Goal: Task Accomplishment & Management: Use online tool/utility

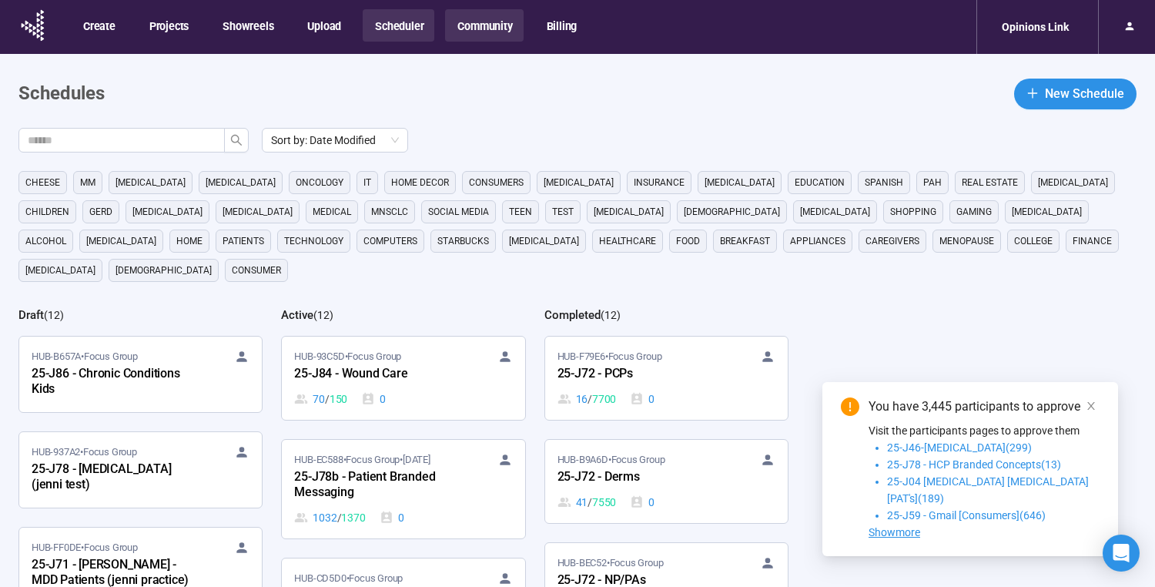
click at [468, 23] on button "Community" at bounding box center [484, 25] width 78 height 32
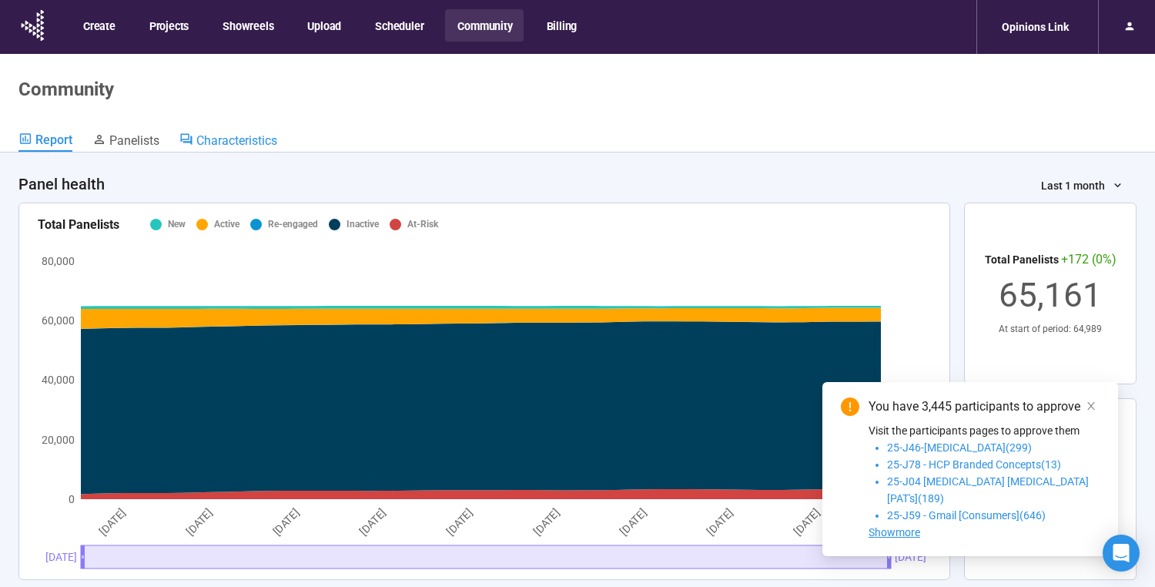
click at [218, 137] on span "Characteristics" at bounding box center [236, 140] width 81 height 15
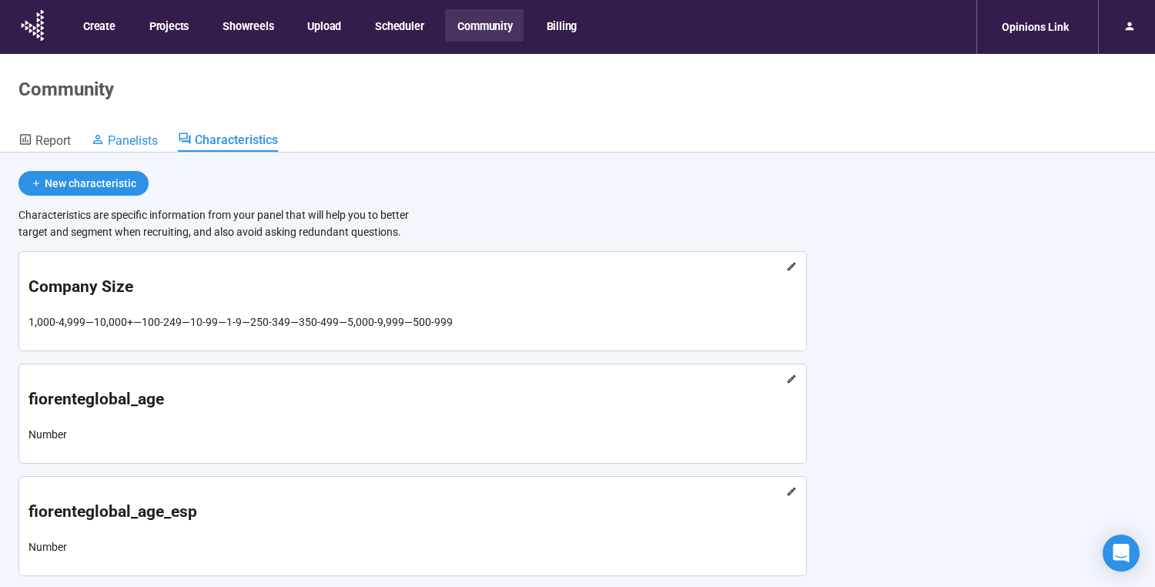
click at [139, 140] on span "Panelists" at bounding box center [133, 140] width 50 height 15
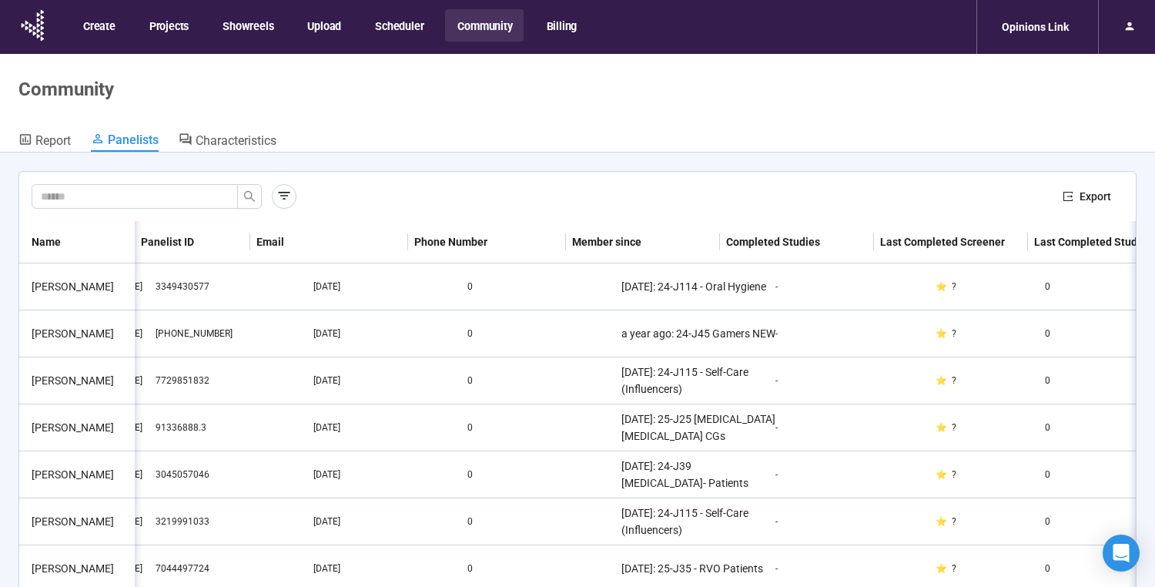
scroll to position [0, 253]
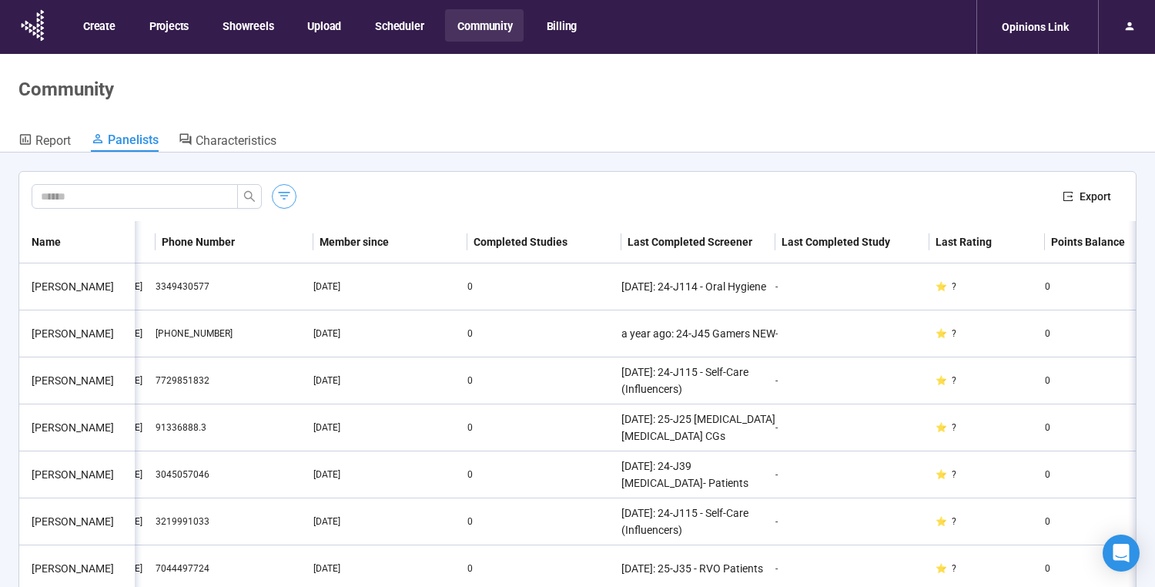
click at [279, 202] on icon "button" at bounding box center [283, 195] width 15 height 15
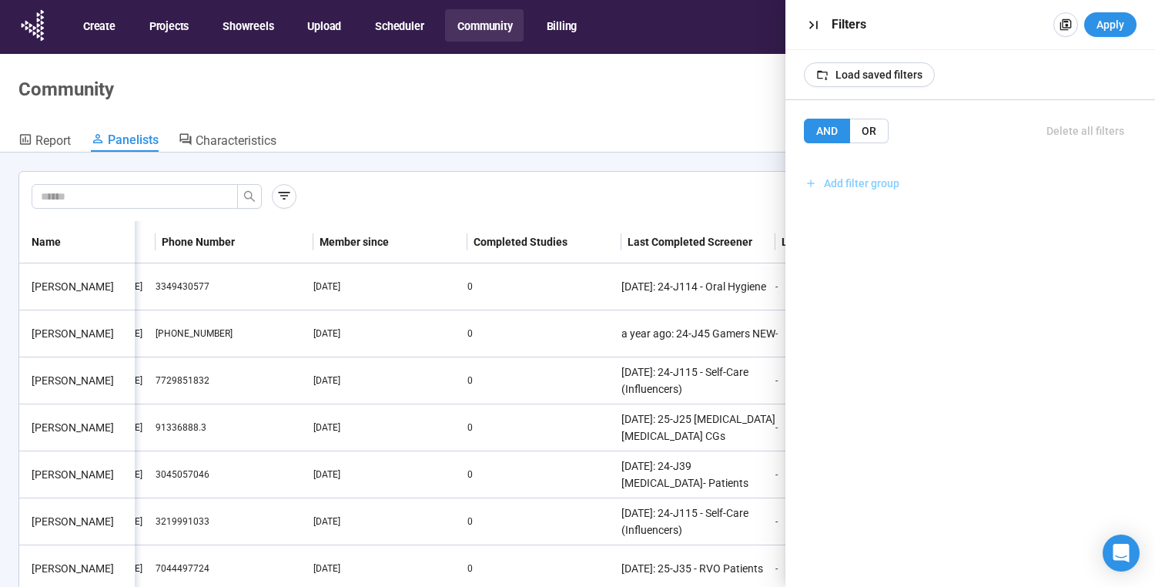
click at [862, 176] on span "Add filter group" at bounding box center [861, 183] width 75 height 17
click at [859, 215] on span "Add filter" at bounding box center [856, 217] width 45 height 17
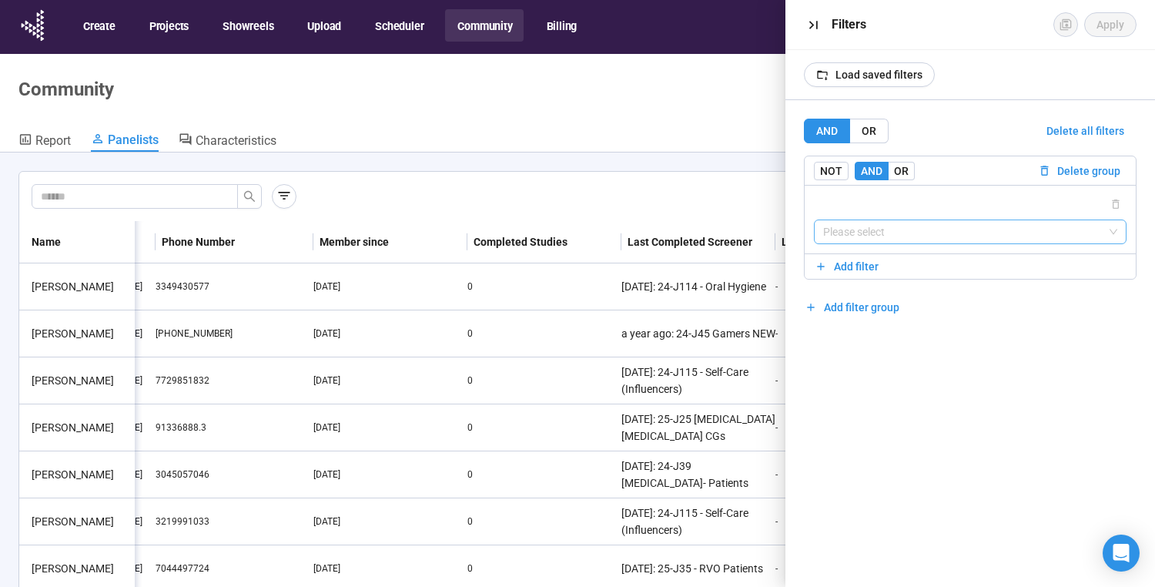
click at [865, 226] on input "search" at bounding box center [970, 231] width 294 height 23
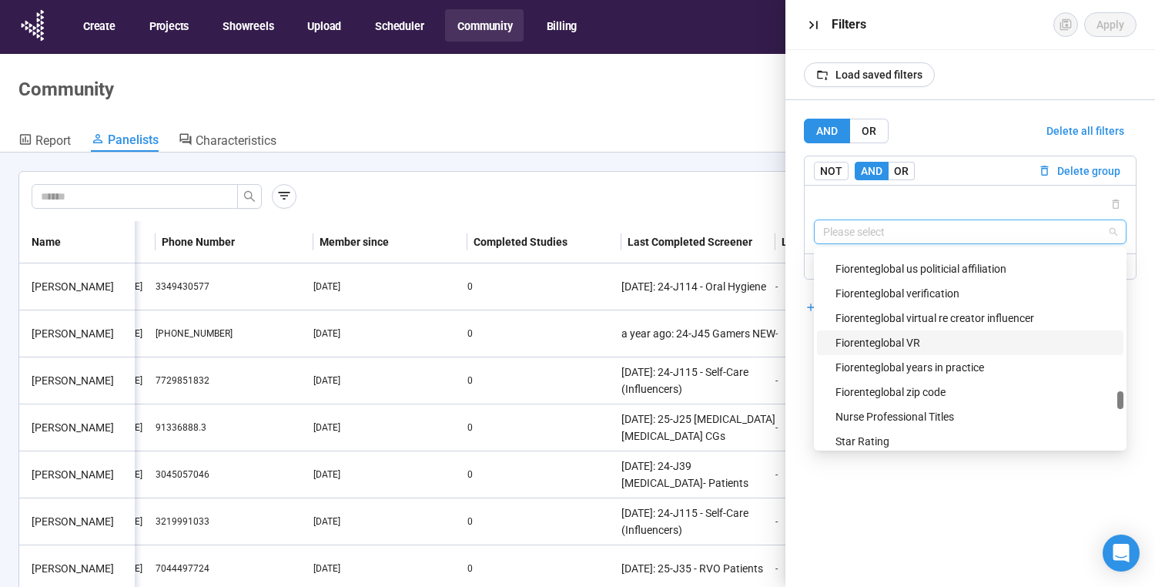
scroll to position [1818, 0]
click at [899, 346] on div "Fiorenteglobal VR" at bounding box center [974, 341] width 279 height 17
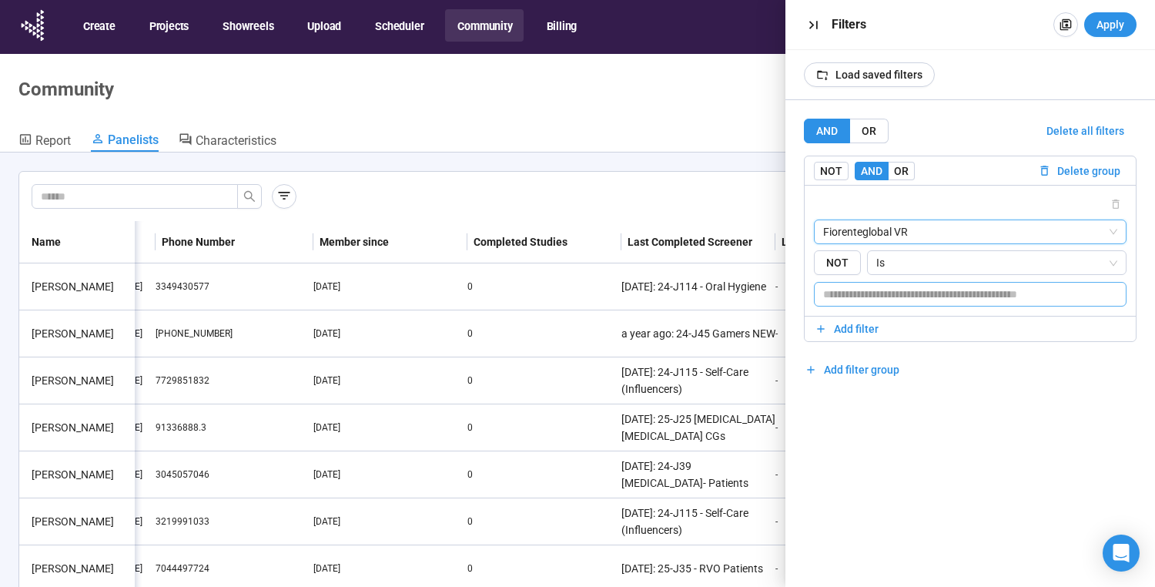
click at [996, 294] on input "text" at bounding box center [970, 294] width 313 height 25
click at [1015, 272] on span "Is" at bounding box center [996, 262] width 241 height 23
click at [840, 293] on input "text" at bounding box center [970, 294] width 313 height 25
click at [851, 294] on input "text" at bounding box center [970, 294] width 313 height 25
click at [846, 333] on span "Add filter" at bounding box center [856, 328] width 45 height 17
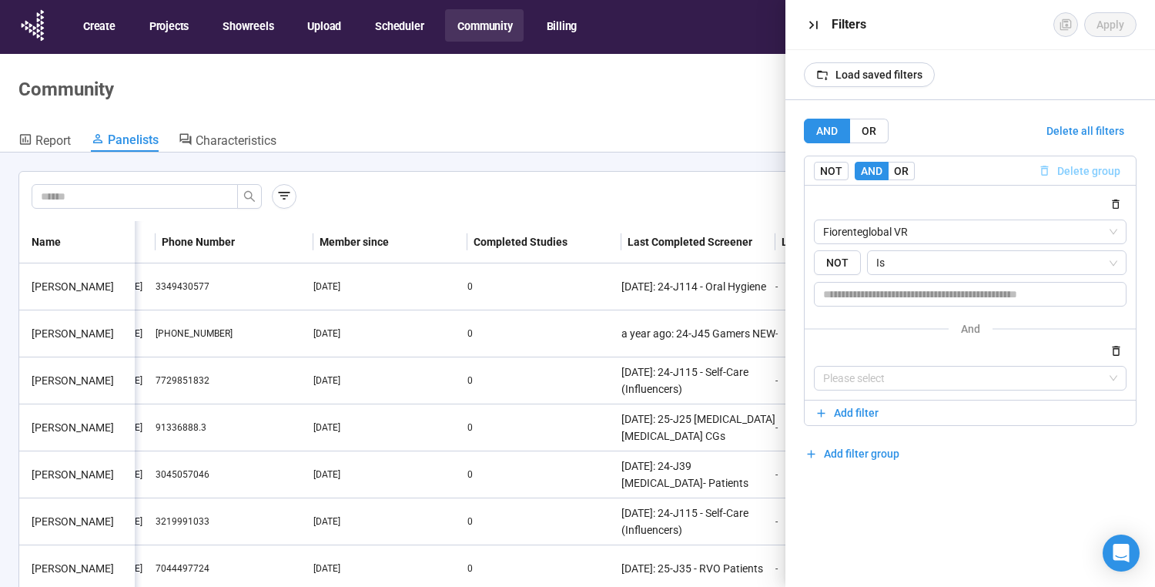
click at [1076, 169] on span "Delete group" at bounding box center [1088, 170] width 63 height 17
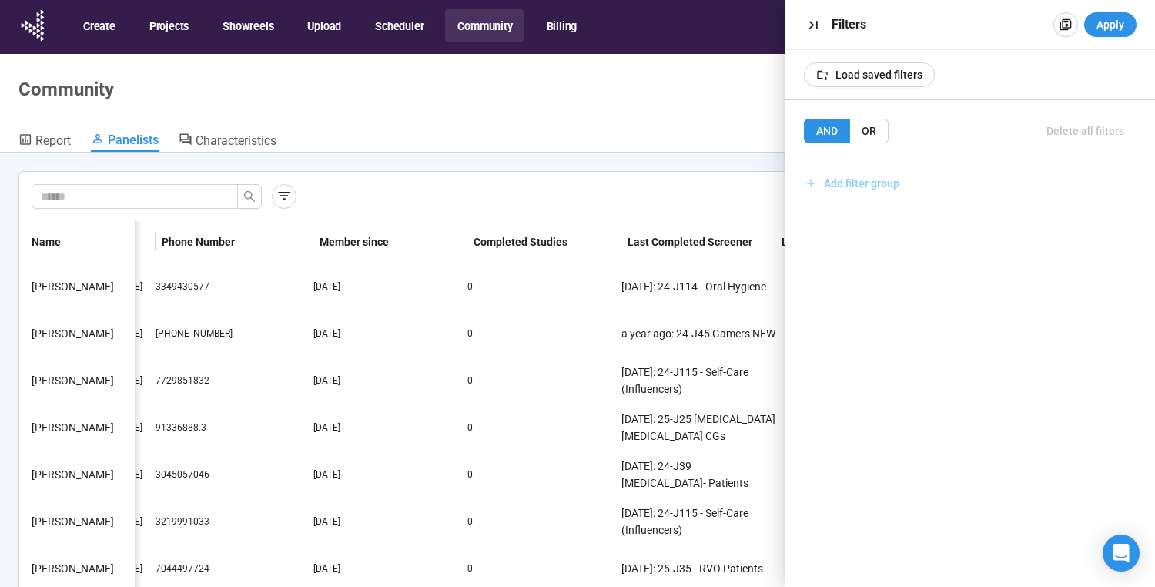
click at [847, 175] on span "Add filter group" at bounding box center [861, 183] width 75 height 17
click at [874, 217] on span "Add filter" at bounding box center [856, 217] width 45 height 17
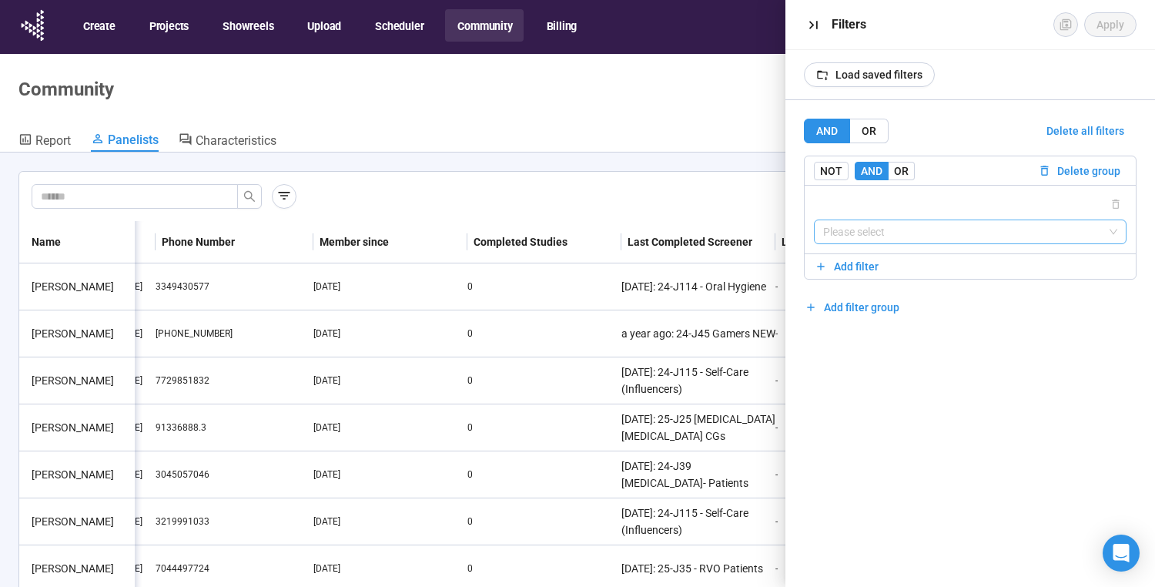
click at [866, 233] on input "search" at bounding box center [970, 231] width 294 height 23
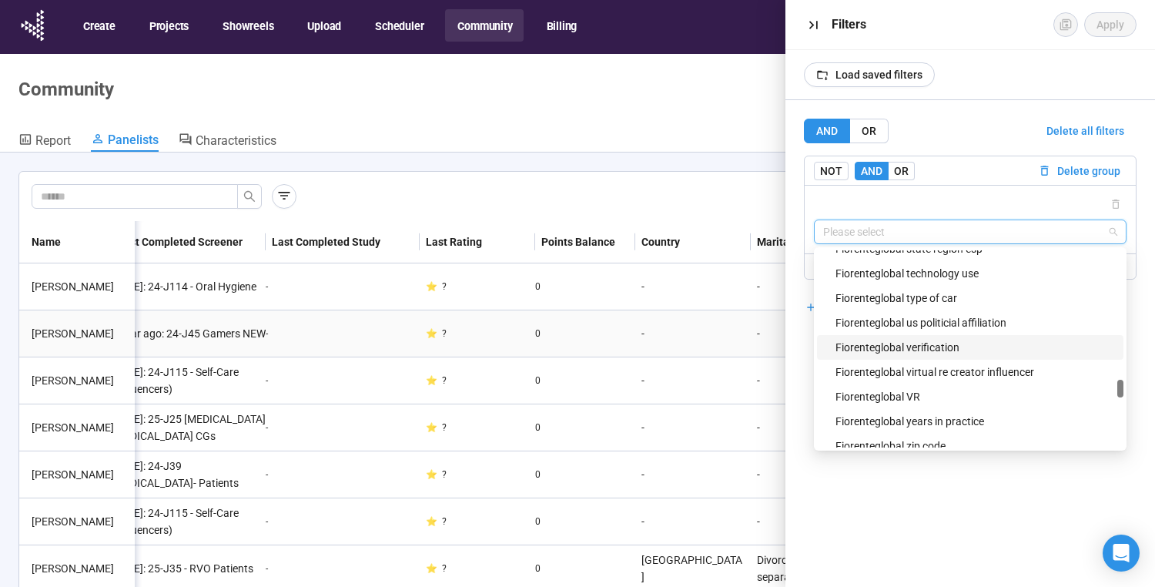
scroll to position [0, 0]
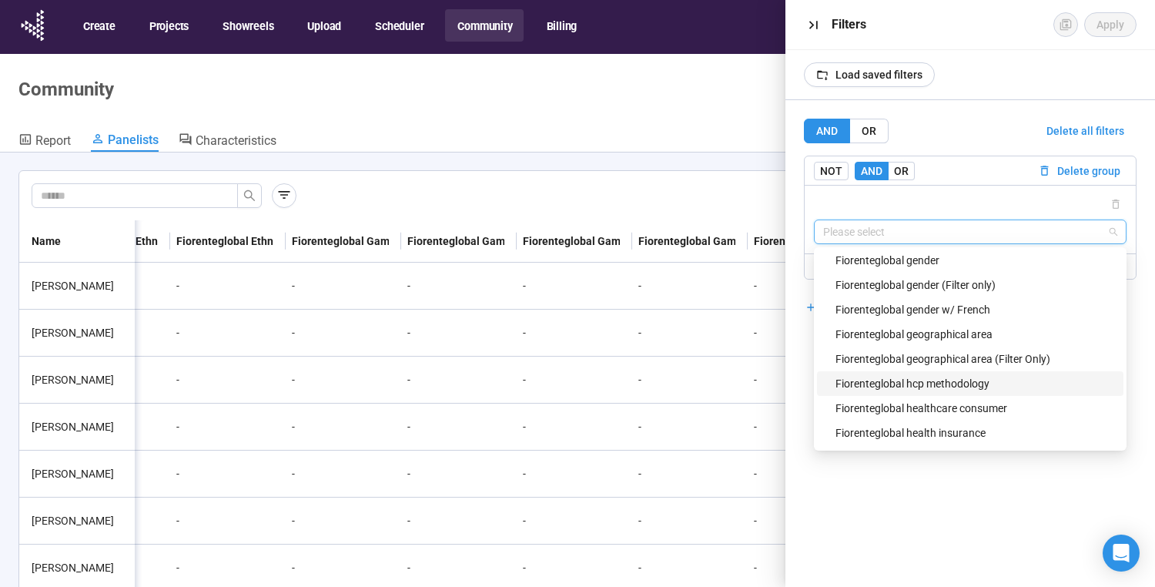
click at [961, 387] on div "Fiorenteglobal hcp methodology" at bounding box center [974, 383] width 279 height 17
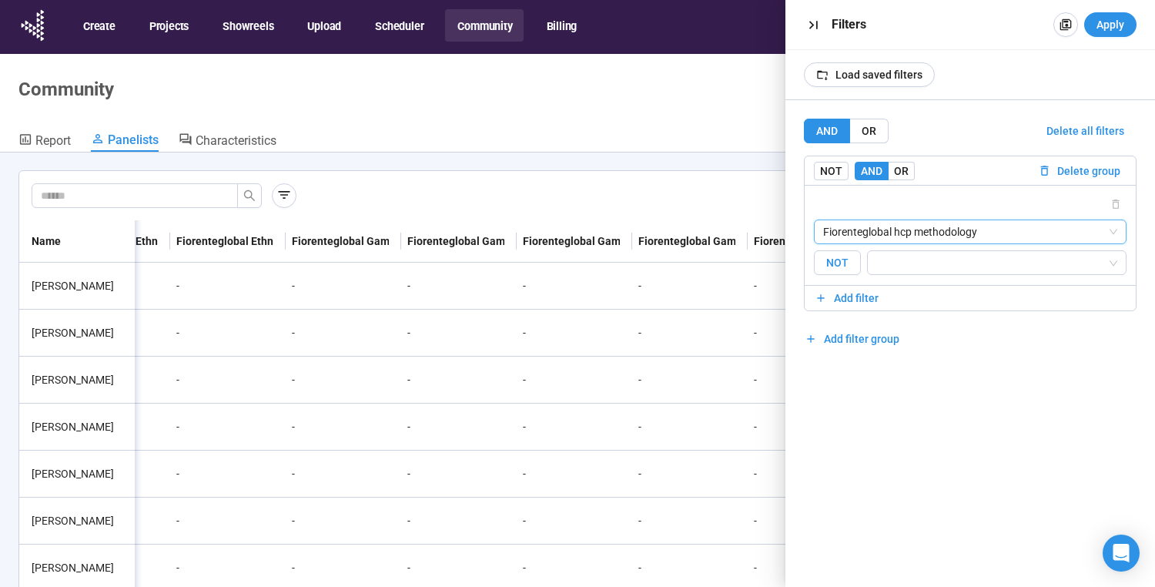
click at [835, 270] on span "NOT" at bounding box center [837, 262] width 47 height 25
click at [849, 269] on span "NOT" at bounding box center [837, 262] width 47 height 25
click at [938, 258] on input "search" at bounding box center [992, 262] width 230 height 18
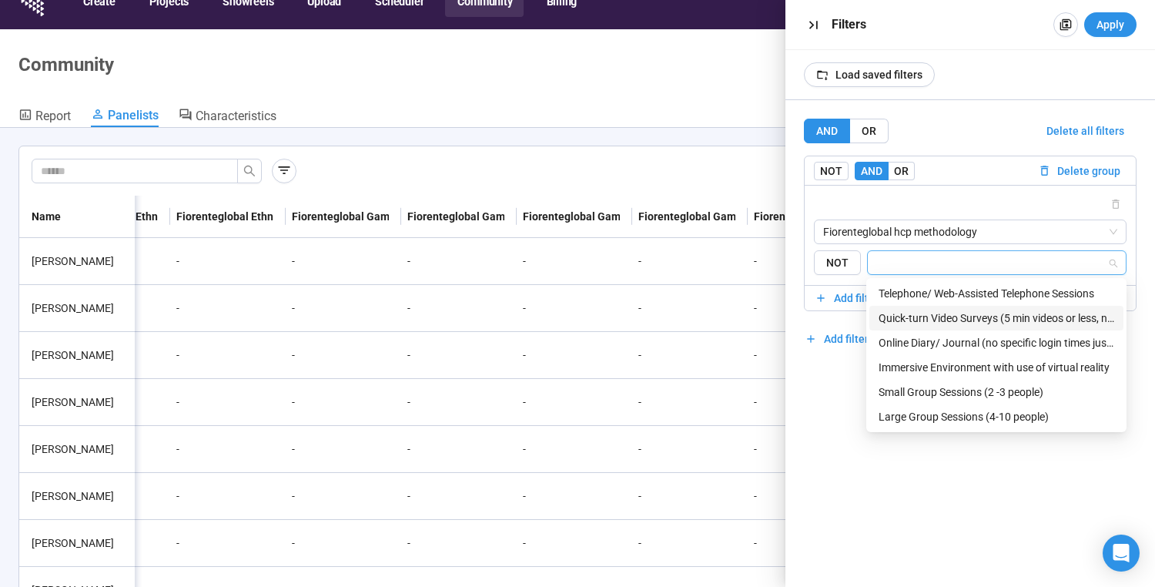
click at [948, 314] on div "Quick-turn Video Surveys (5 min videos or less, normally with response needed i…" at bounding box center [996, 318] width 236 height 17
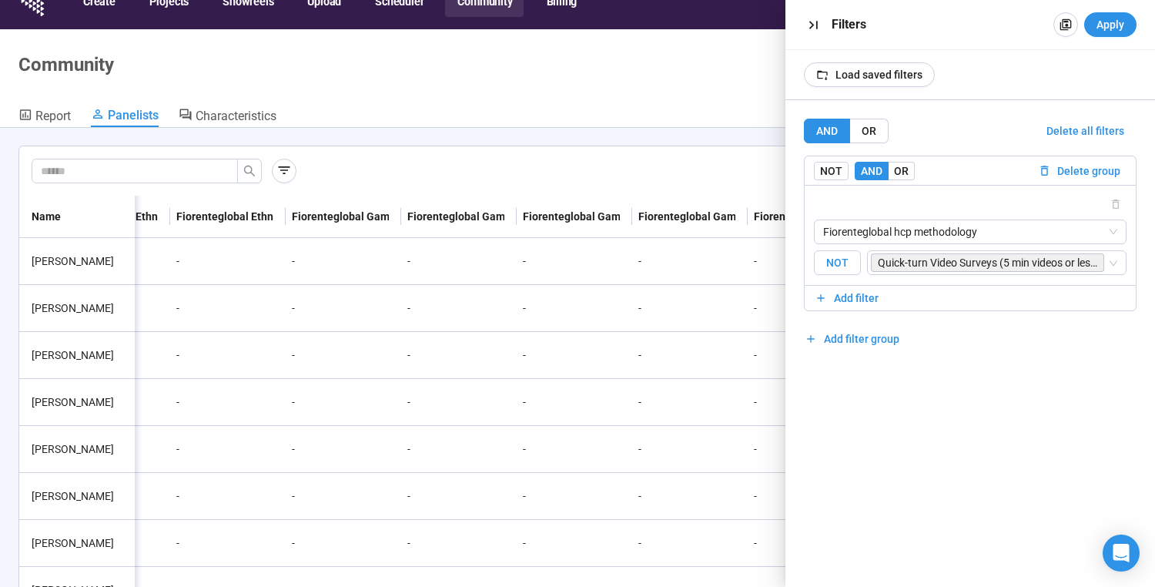
click at [840, 261] on span "NOT" at bounding box center [837, 262] width 47 height 25
click at [1117, 30] on span "Apply" at bounding box center [1110, 24] width 28 height 17
click at [1114, 33] on button "Apply" at bounding box center [1110, 24] width 52 height 25
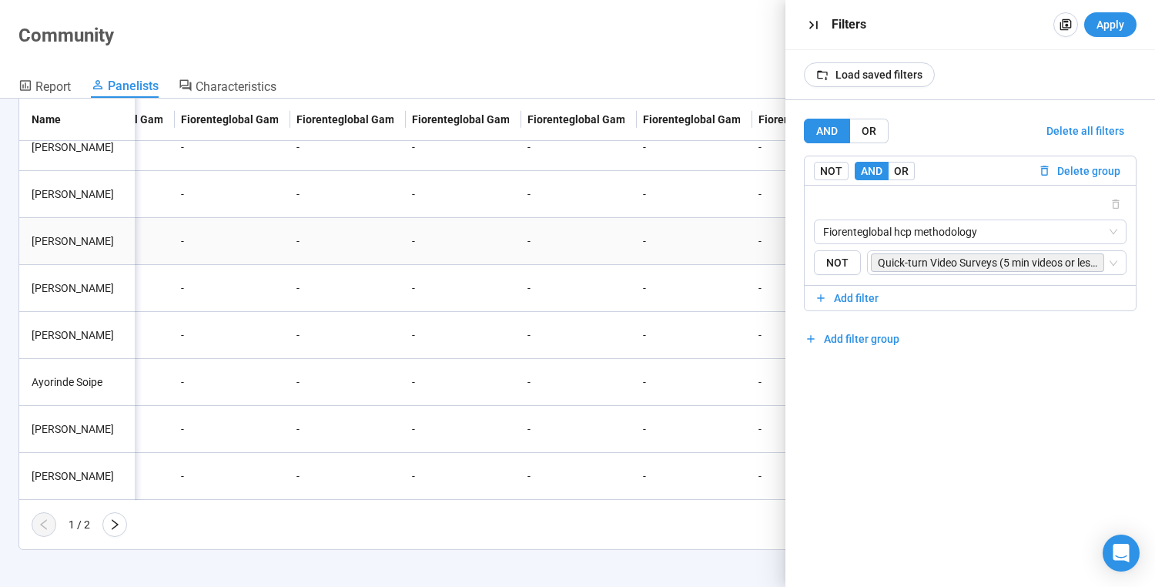
scroll to position [0, 19160]
click at [679, 124] on div "Fiorenteglobal Hcp Methodology: Immersive Environment with use of virtual reali…" at bounding box center [705, 119] width 97 height 17
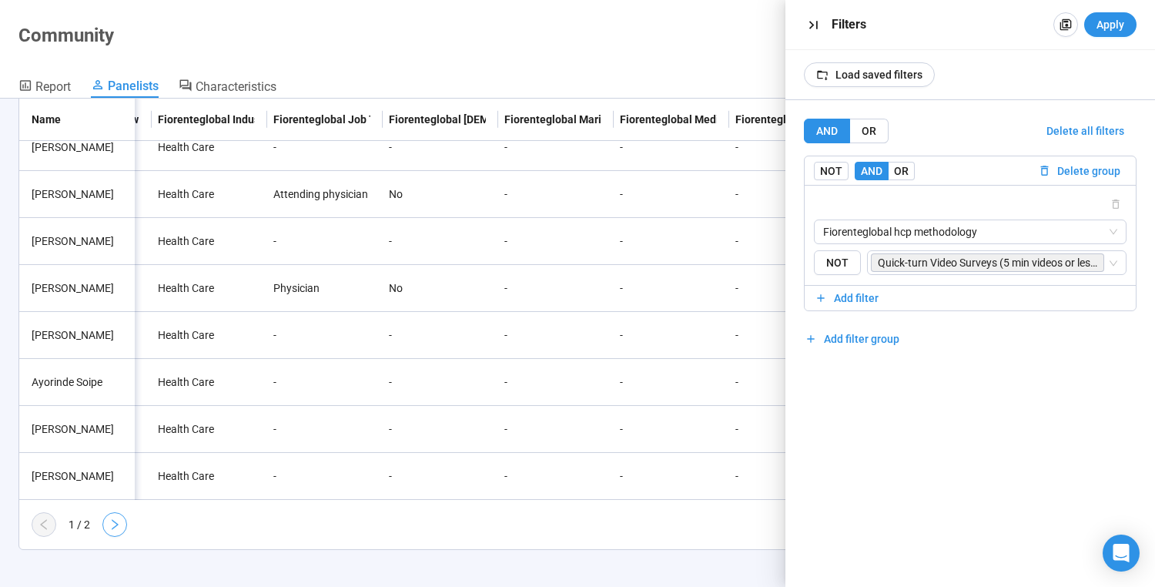
click at [115, 524] on icon "right" at bounding box center [115, 524] width 12 height 12
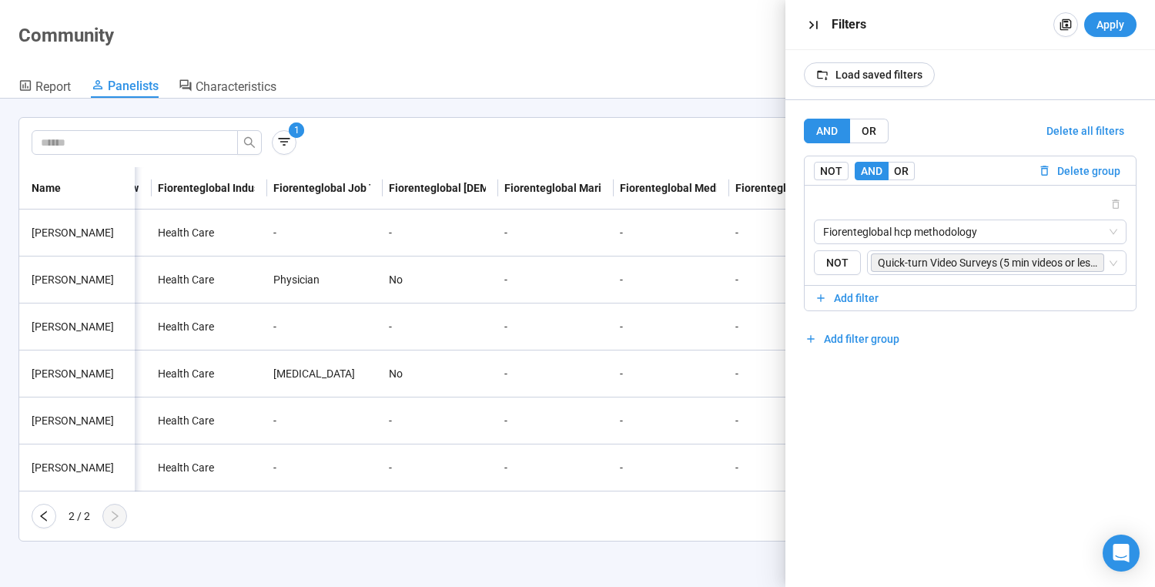
click at [48, 515] on icon "left" at bounding box center [44, 516] width 12 height 12
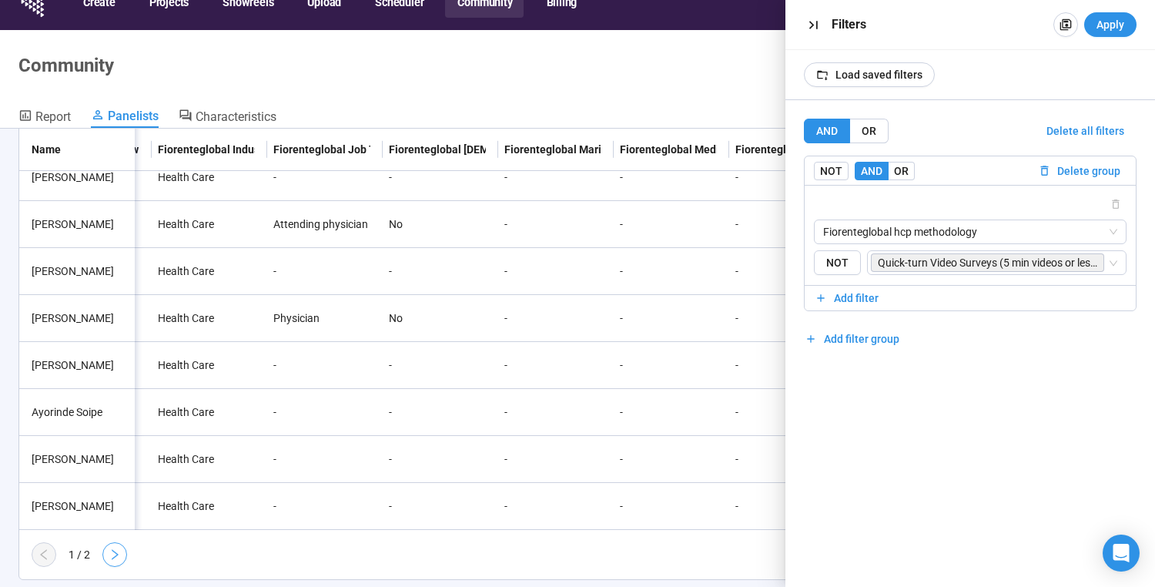
click at [116, 550] on icon "right" at bounding box center [115, 554] width 12 height 12
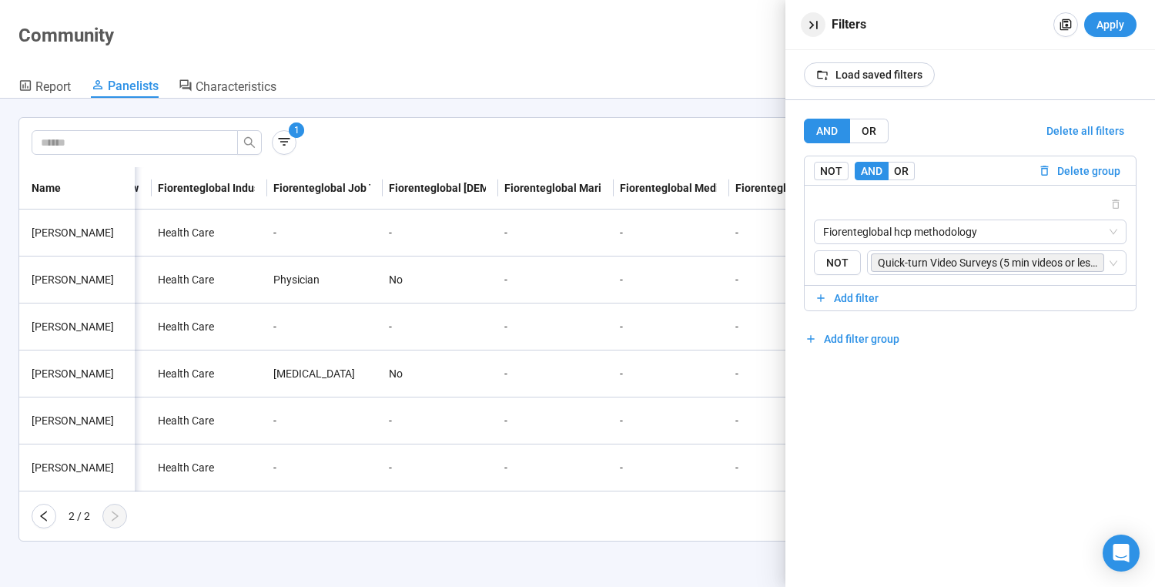
click at [812, 24] on icon "button" at bounding box center [812, 25] width 8 height 8
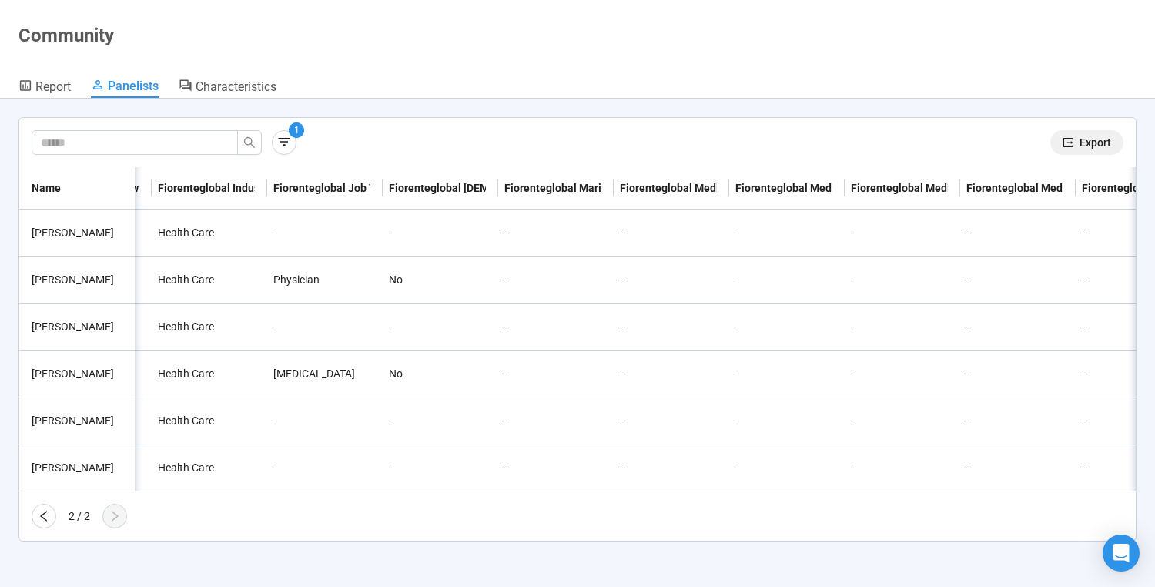
click at [1080, 139] on span "Export" at bounding box center [1095, 142] width 32 height 17
